Goal: Find specific page/section: Find specific page/section

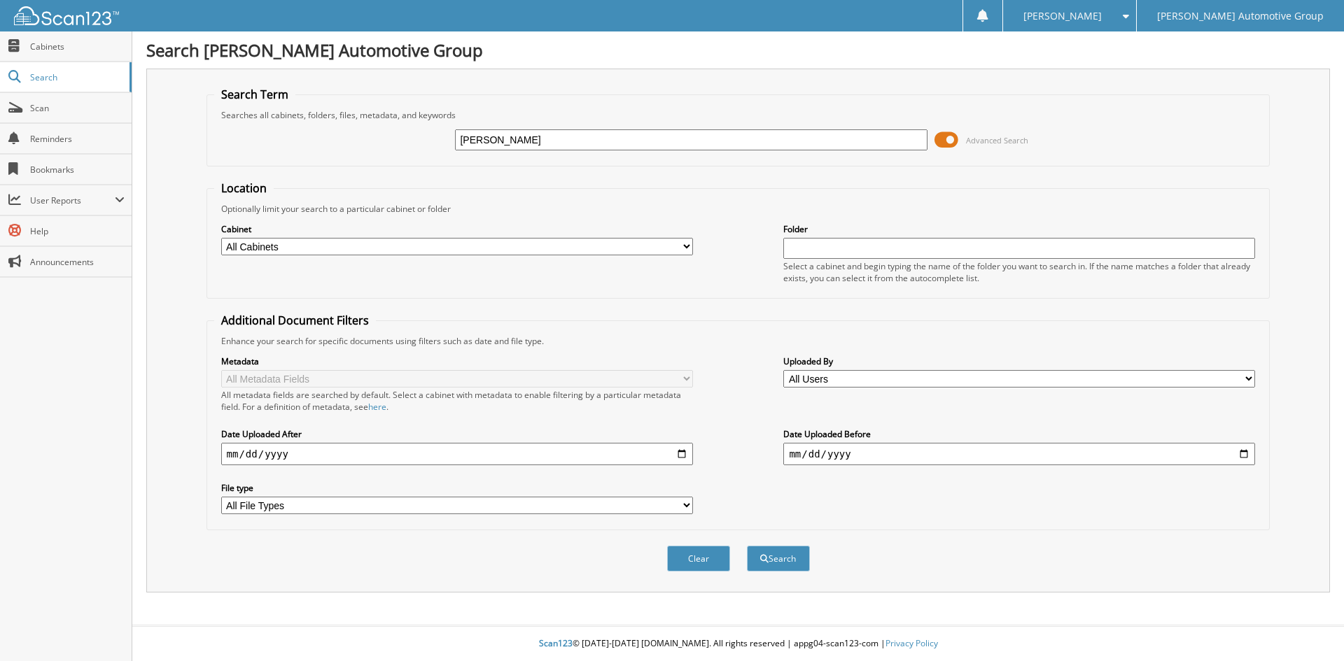
type input "[PERSON_NAME]"
click at [747, 546] on button "Search" at bounding box center [778, 559] width 63 height 26
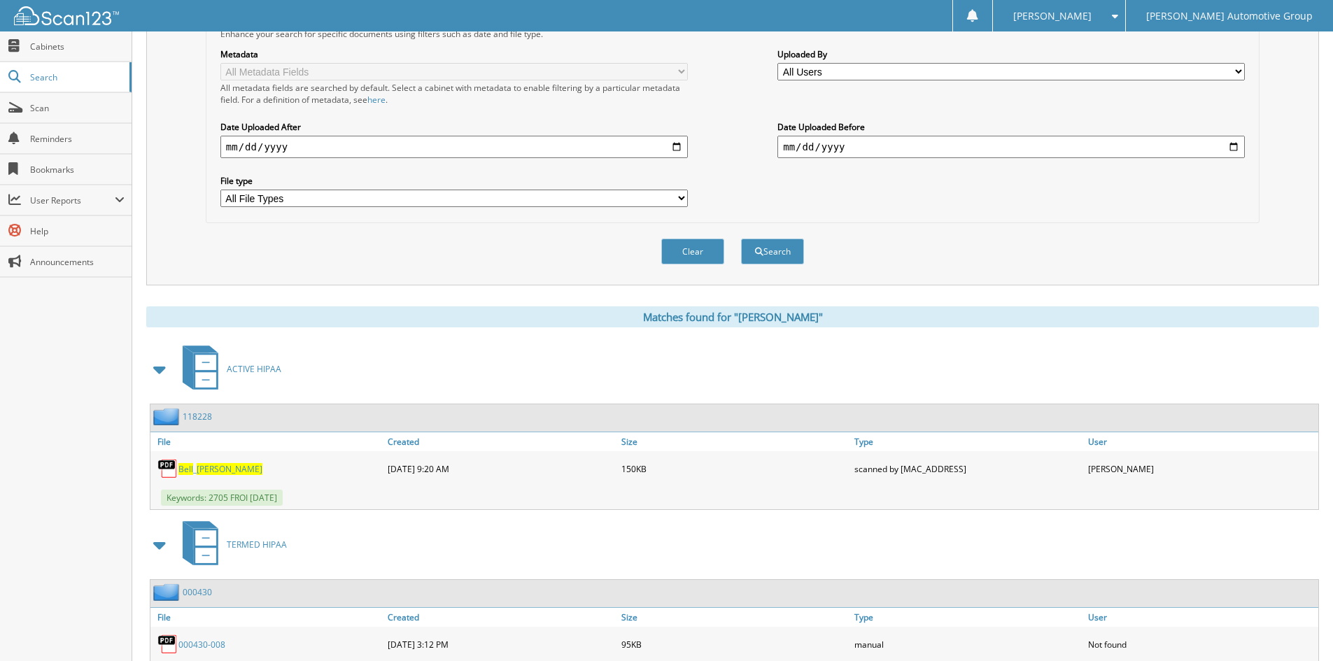
scroll to position [350, 0]
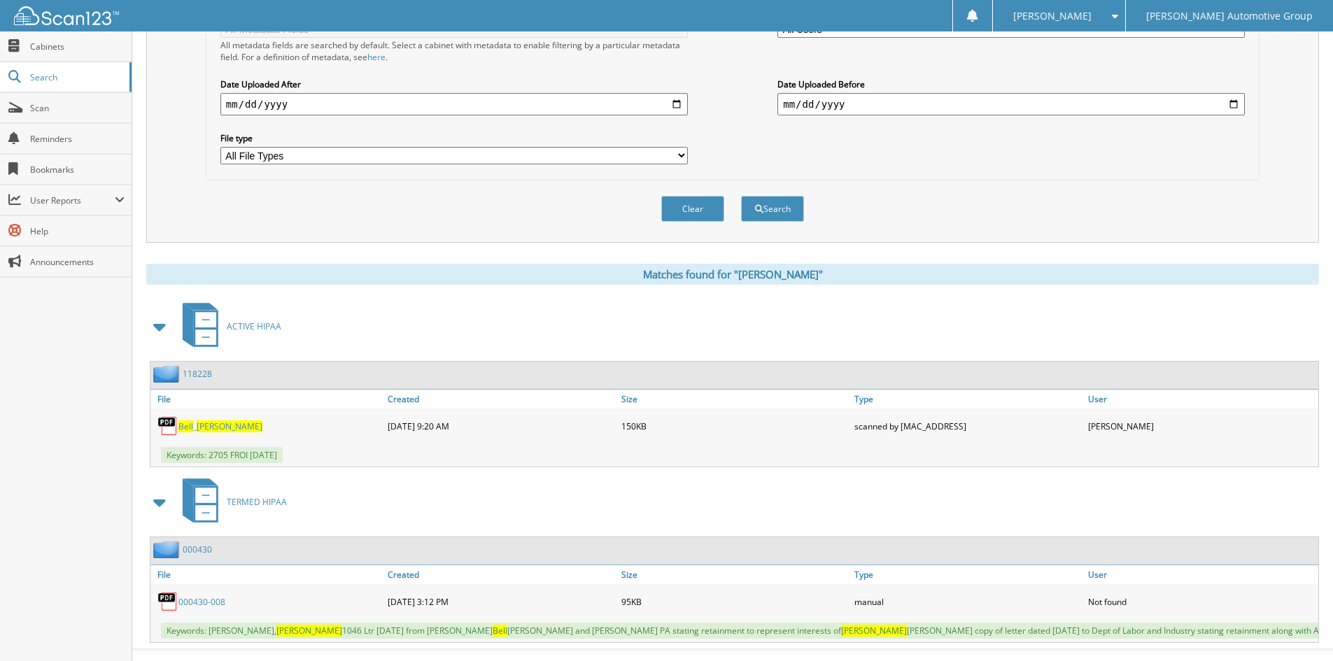
click at [198, 377] on link "118228" at bounding box center [197, 374] width 29 height 12
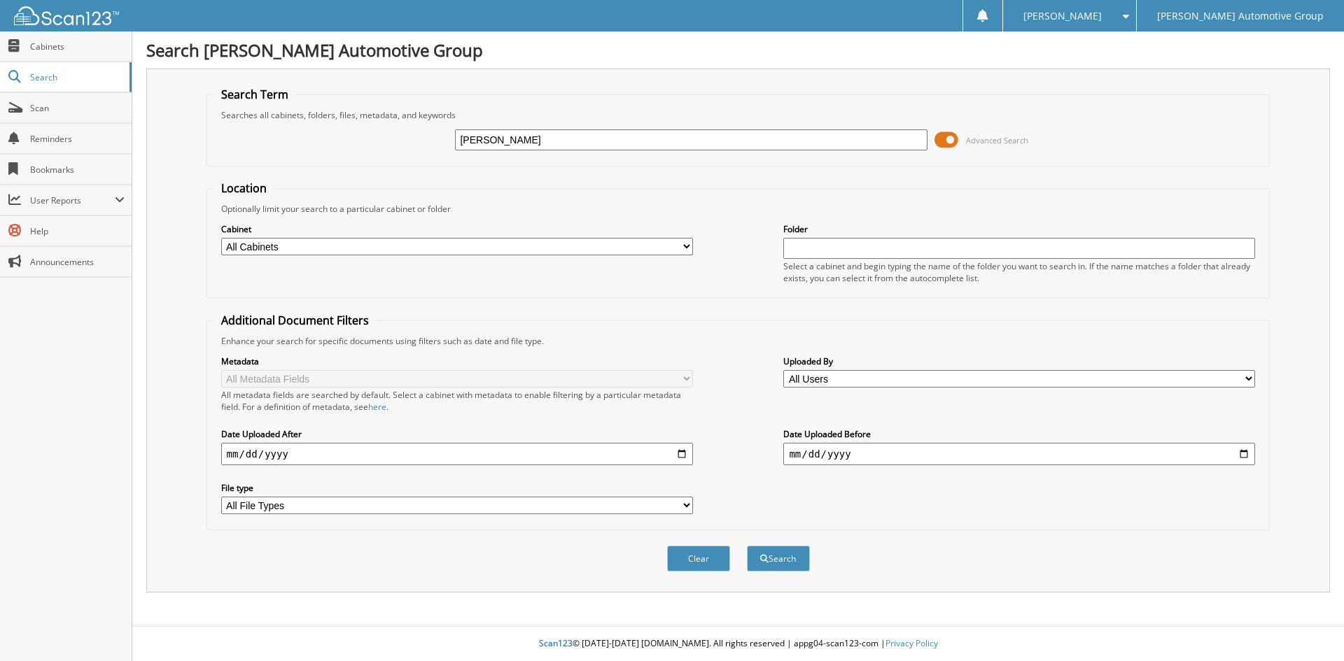
type input "[PERSON_NAME]"
click at [747, 546] on button "Search" at bounding box center [778, 559] width 63 height 26
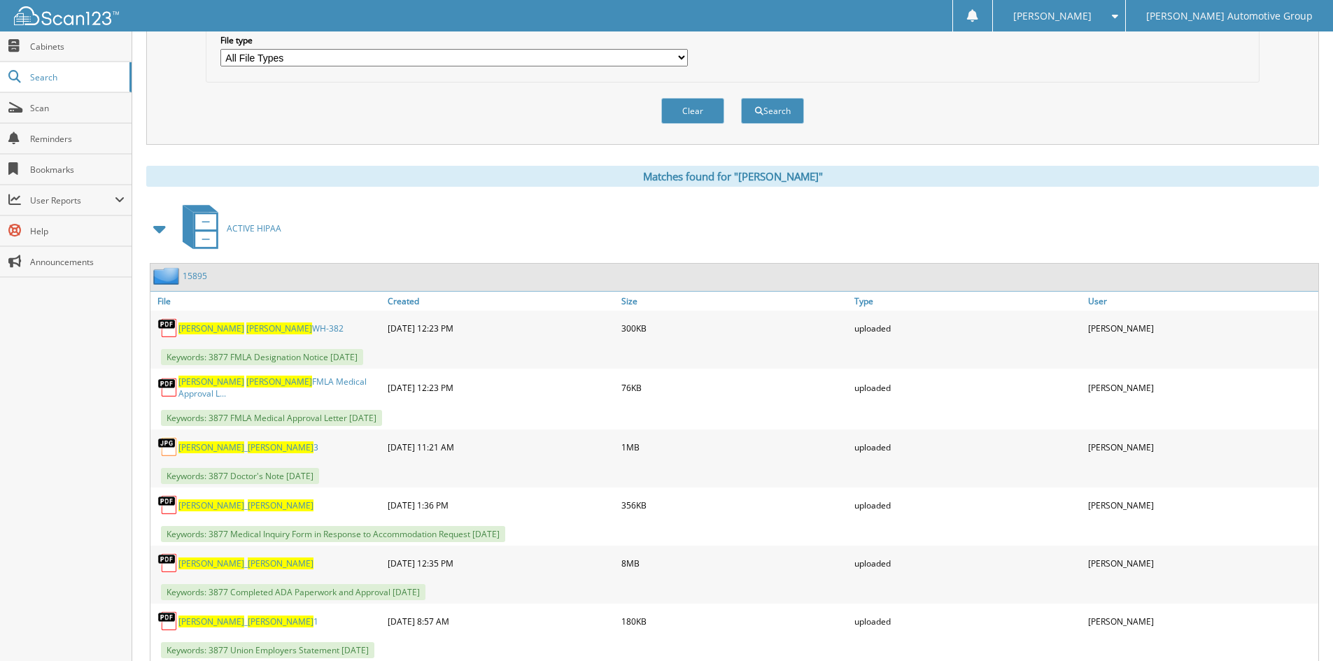
scroll to position [490, 0]
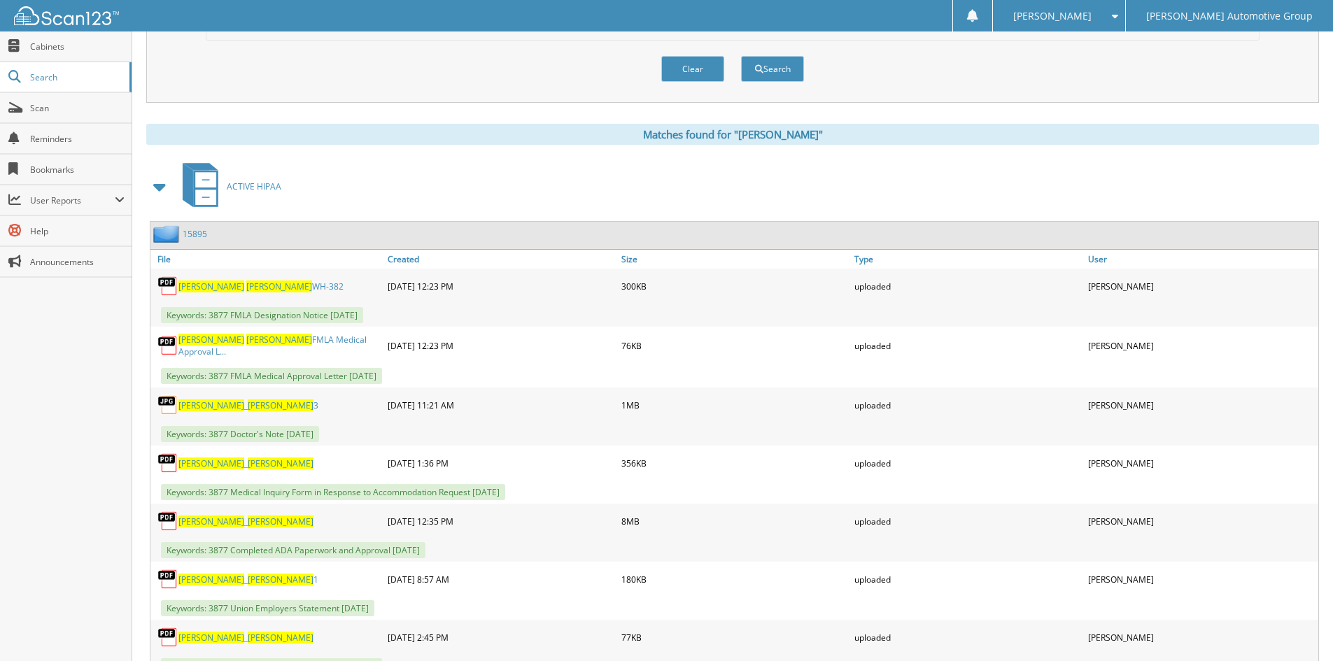
click at [189, 233] on link "15895" at bounding box center [195, 234] width 24 height 12
